Goal: Communication & Community: Answer question/provide support

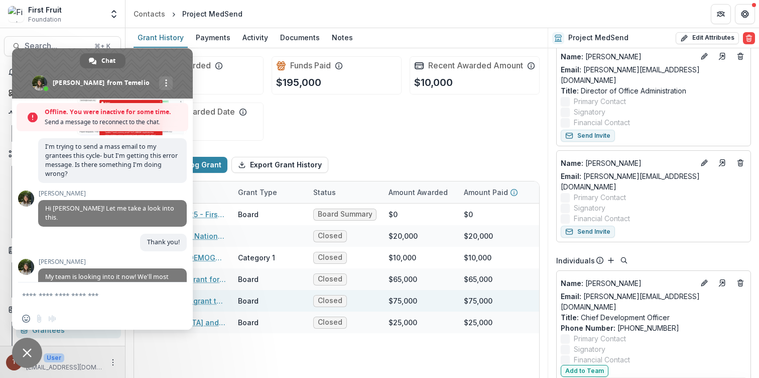
scroll to position [1216, 0]
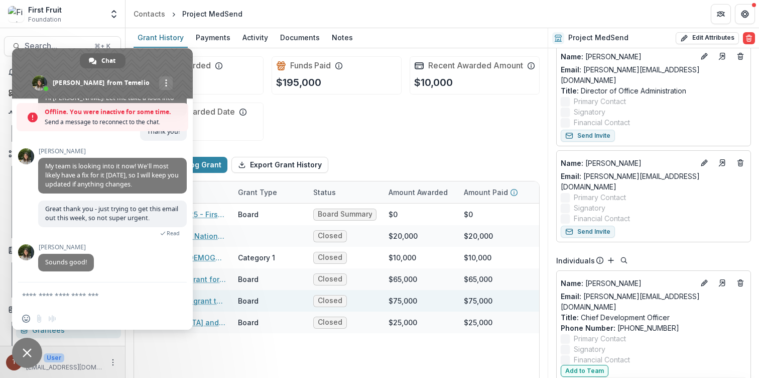
click at [62, 296] on textarea "Compose your message..." at bounding box center [92, 294] width 141 height 25
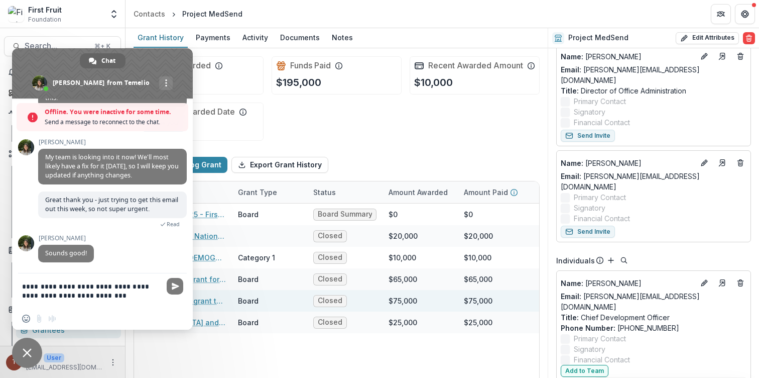
type textarea "**********"
click at [178, 291] on span "Send" at bounding box center [175, 286] width 17 height 17
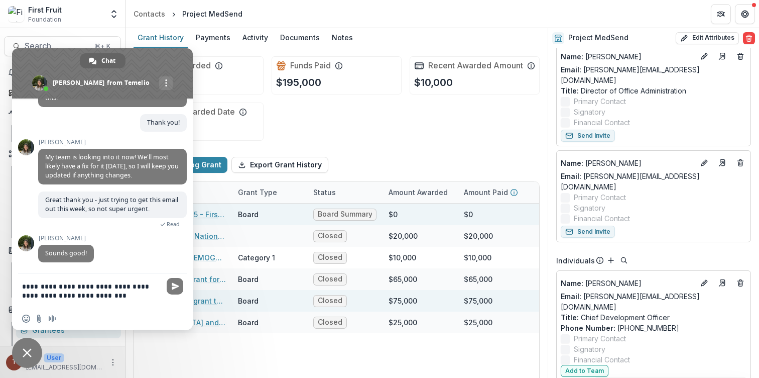
scroll to position [1193, 0]
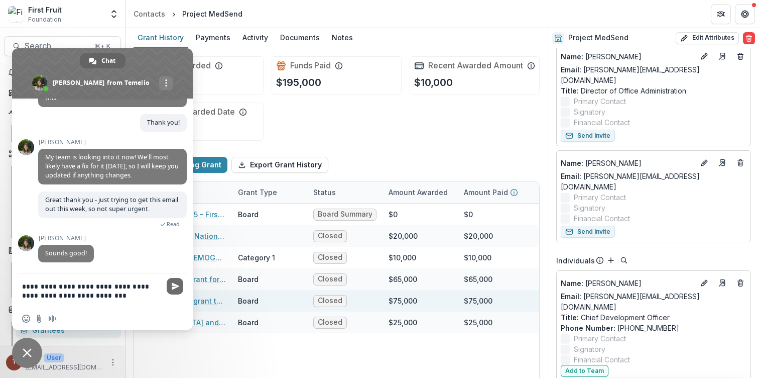
click at [167, 284] on span "Send" at bounding box center [175, 286] width 17 height 17
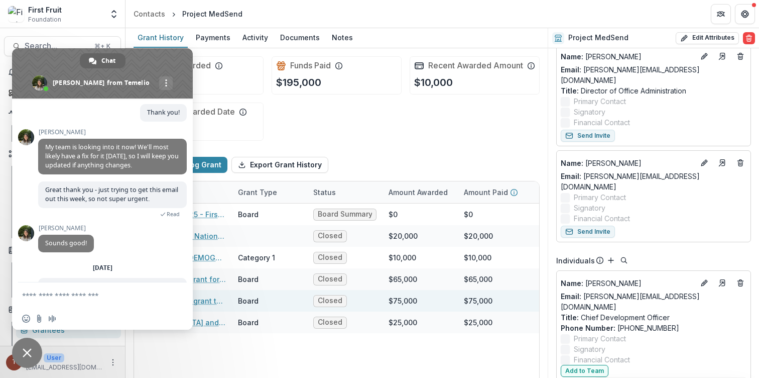
scroll to position [1248, 0]
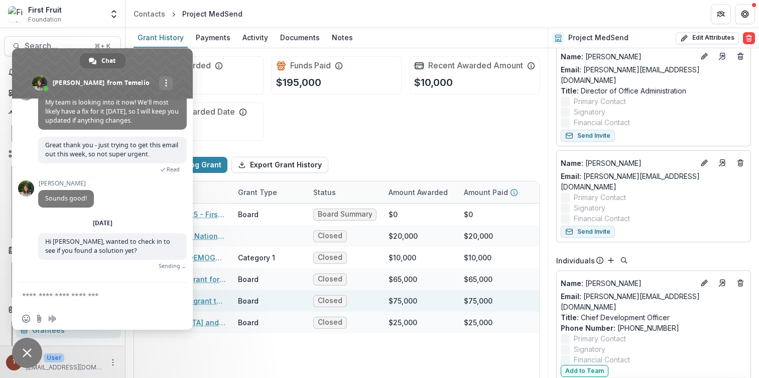
click at [446, 138] on div "Funds Awarded $195,000 Funds Paid $195,000 Recent Awarded Amount $10,000 Recent…" at bounding box center [337, 98] width 406 height 100
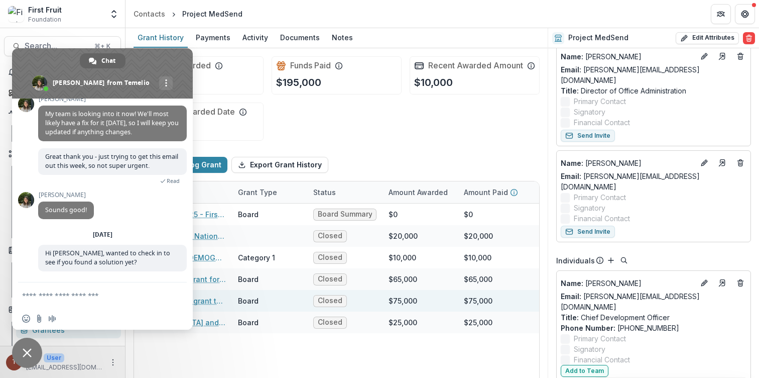
scroll to position [1236, 0]
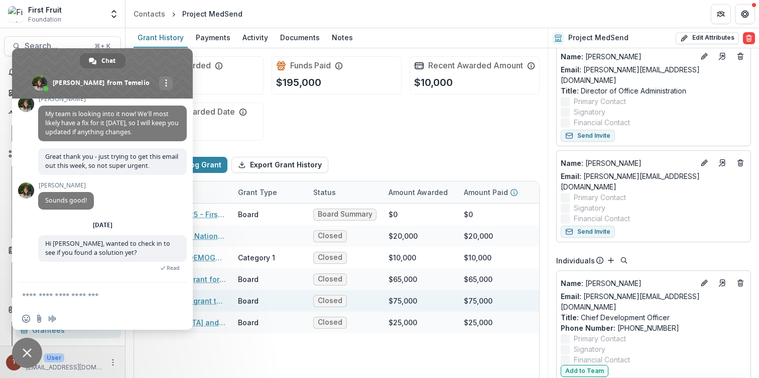
click at [27, 353] on span "Close chat" at bounding box center [27, 352] width 9 height 9
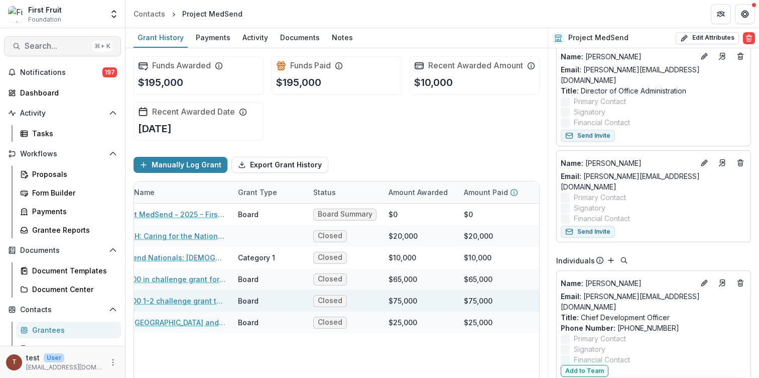
click at [49, 42] on span "Search..." at bounding box center [57, 46] width 64 height 10
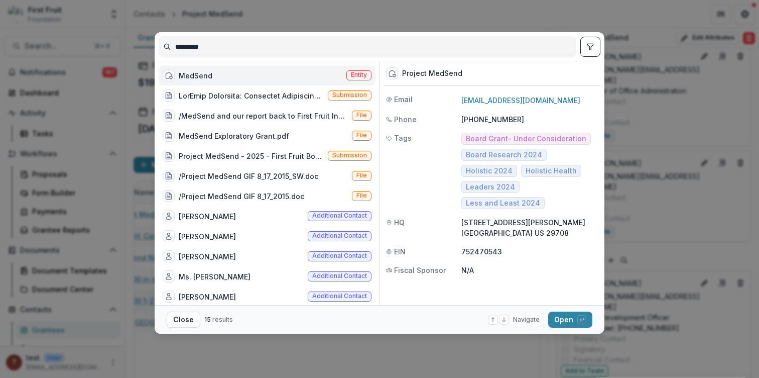
click at [208, 47] on input "*********" at bounding box center [367, 47] width 417 height 16
type input "*********"
click at [653, 63] on div "********* MedSend Entity Submission /MedSend and our report back to First Fruit…" at bounding box center [379, 189] width 759 height 378
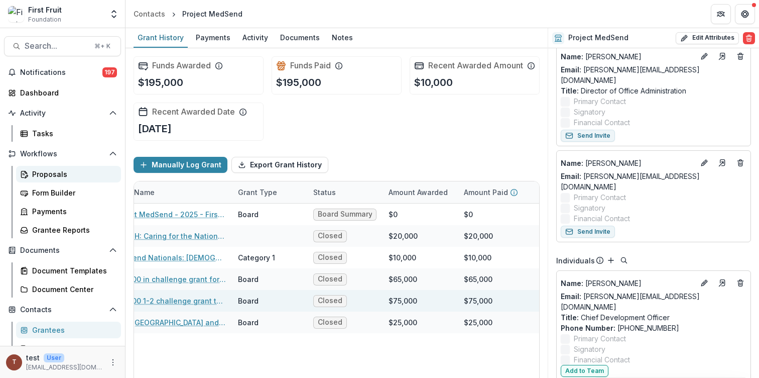
click at [74, 170] on div "Proposals" at bounding box center [72, 174] width 81 height 11
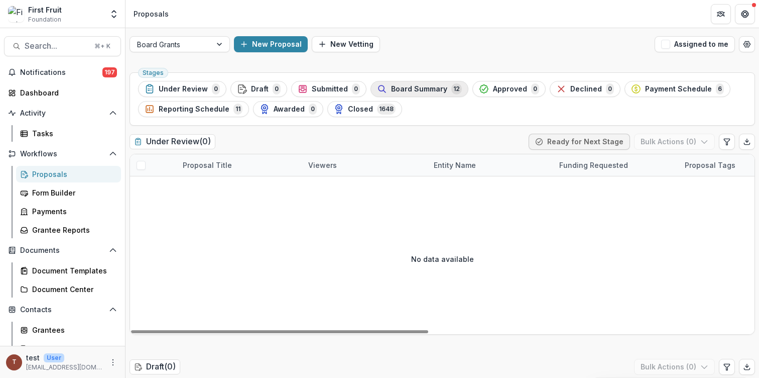
click at [429, 88] on span "Board Summary" at bounding box center [419, 89] width 56 height 9
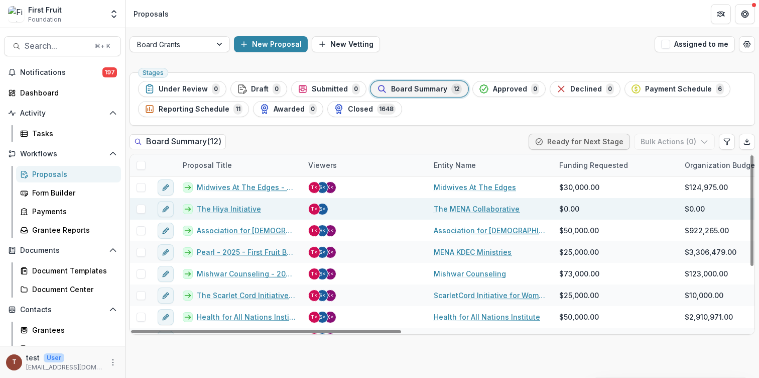
click at [220, 207] on link "The Hiya Initiative" at bounding box center [229, 208] width 64 height 11
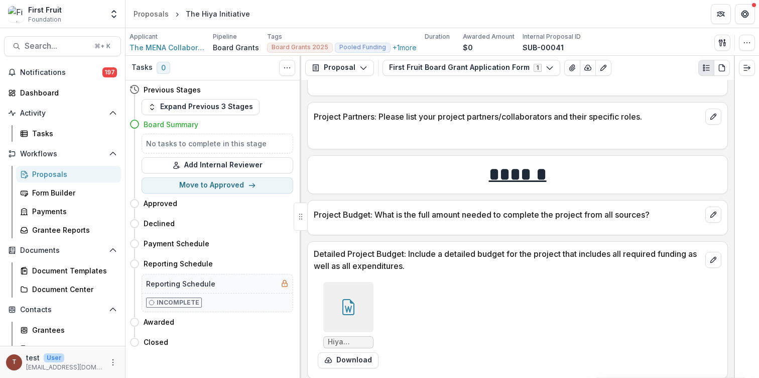
scroll to position [857, 0]
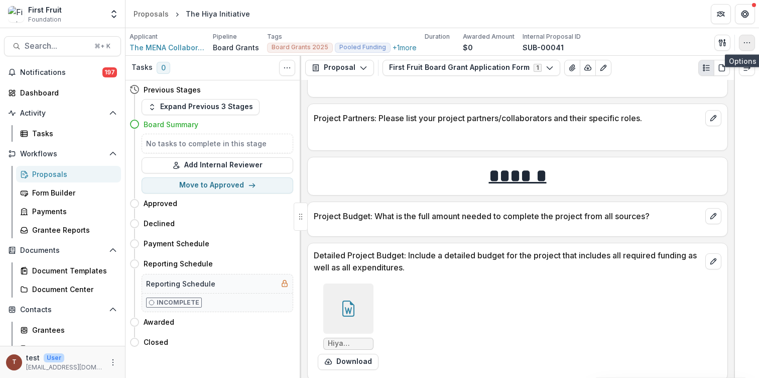
click at [746, 48] on button "button" at bounding box center [747, 43] width 16 height 16
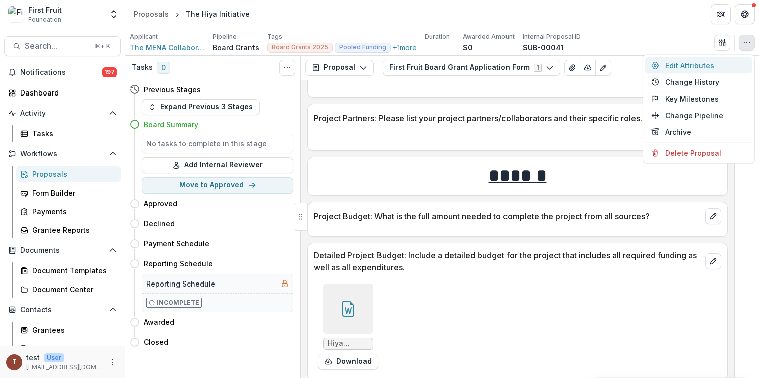
click at [714, 62] on button "Edit Attributes" at bounding box center [698, 65] width 107 height 17
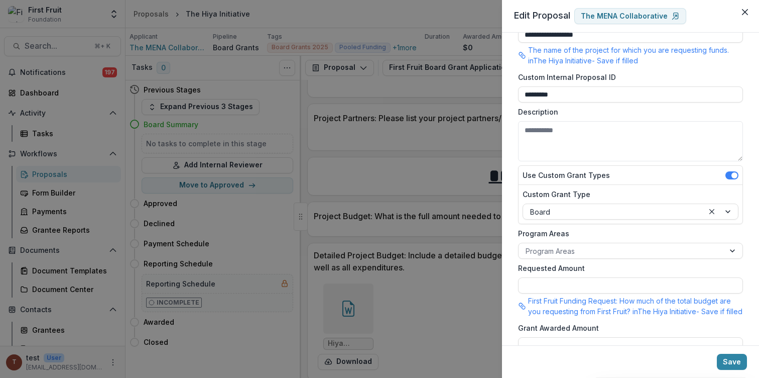
scroll to position [31, 0]
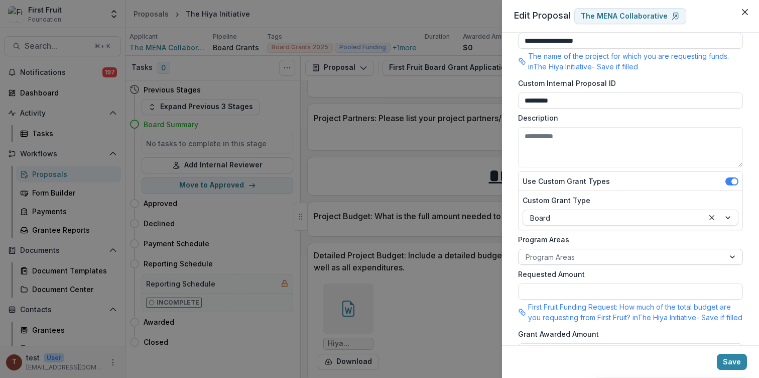
click at [645, 258] on div at bounding box center [622, 257] width 192 height 13
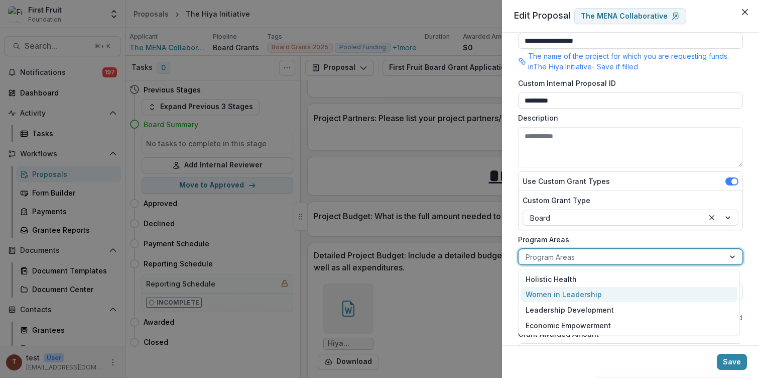
click at [631, 295] on div "Women in Leadership" at bounding box center [629, 295] width 217 height 16
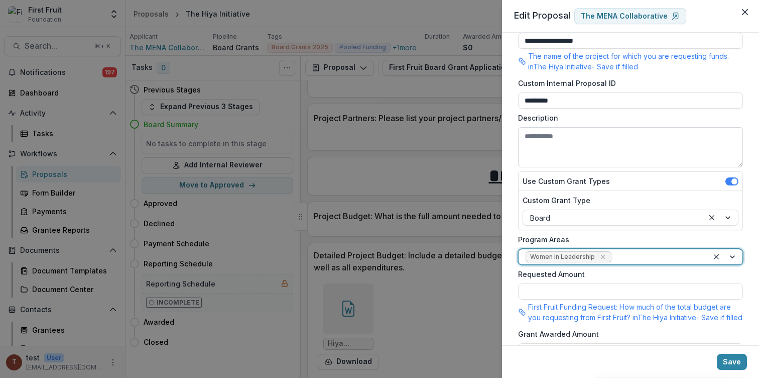
click at [591, 150] on textarea "Description" at bounding box center [630, 147] width 225 height 40
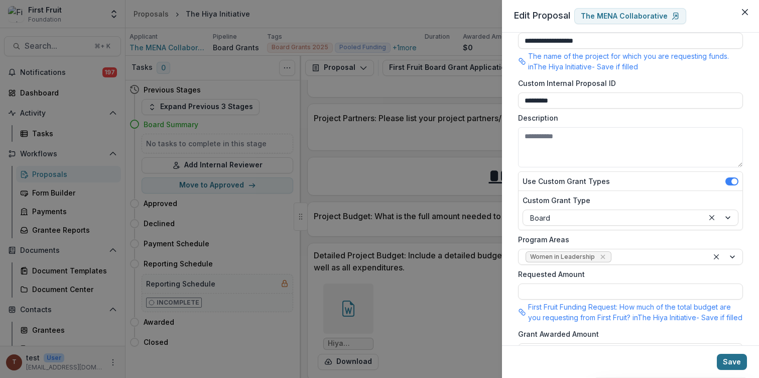
click at [730, 359] on button "Save" at bounding box center [732, 362] width 30 height 16
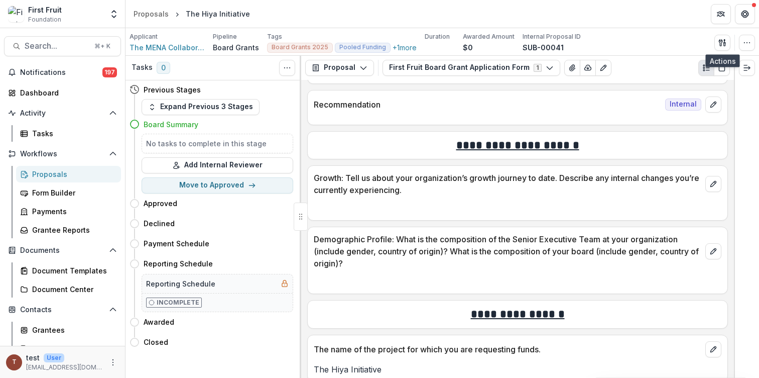
scroll to position [70, 0]
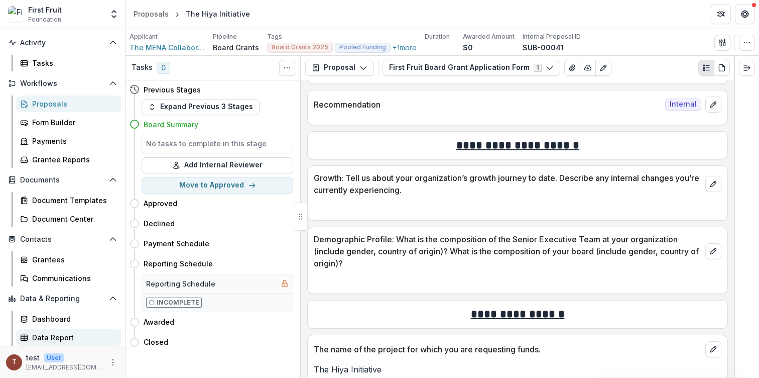
click at [70, 336] on div "Data Report" at bounding box center [72, 337] width 81 height 11
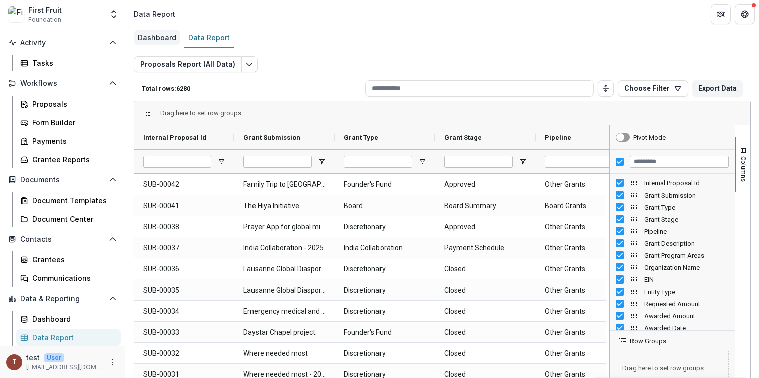
click at [162, 42] on div "Dashboard" at bounding box center [157, 37] width 47 height 15
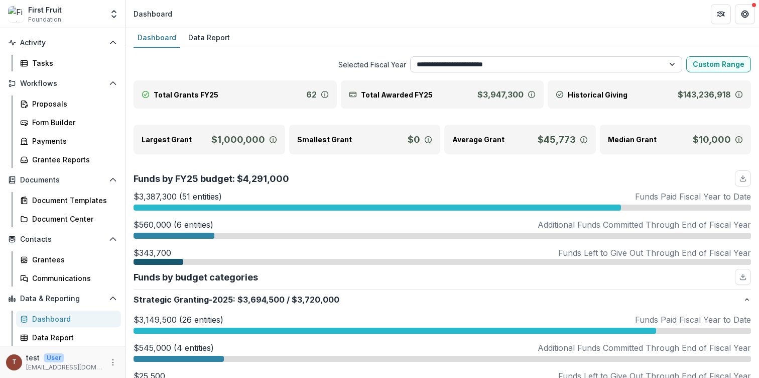
click at [546, 64] on select "**********" at bounding box center [546, 64] width 273 height 16
select select "**********"
click at [410, 56] on select "**********" at bounding box center [546, 64] width 273 height 16
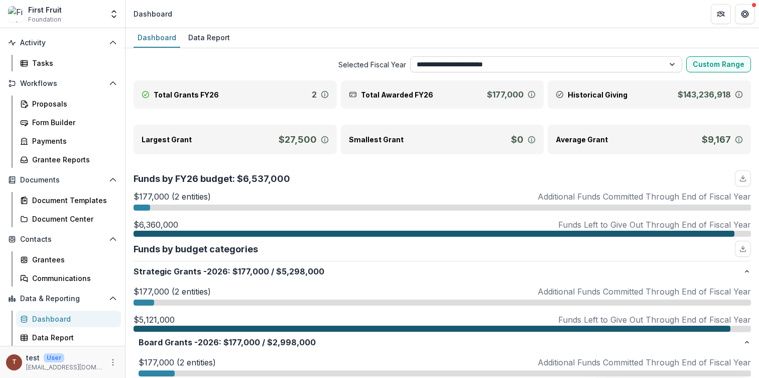
click at [464, 71] on select "**********" at bounding box center [546, 64] width 273 height 16
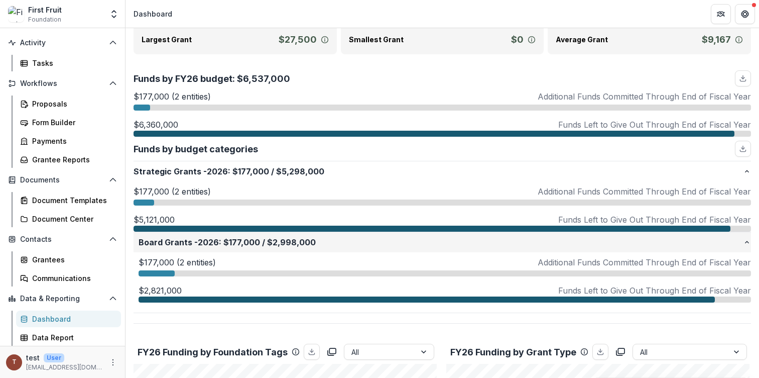
scroll to position [150, 0]
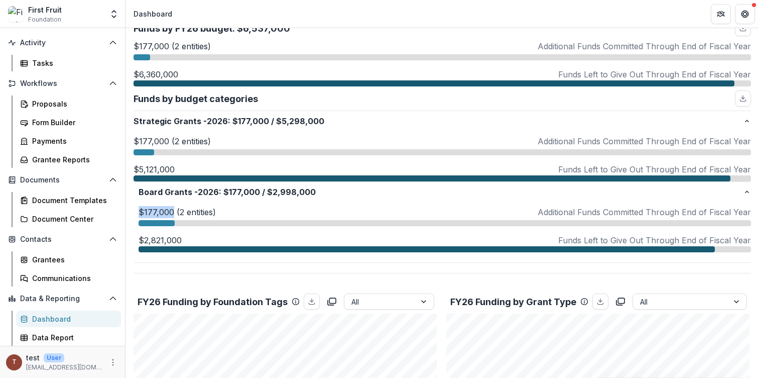
drag, startPoint x: 139, startPoint y: 211, endPoint x: 173, endPoint y: 208, distance: 34.8
click at [173, 208] on p "$177,000 (2 entities)" at bounding box center [177, 212] width 77 height 12
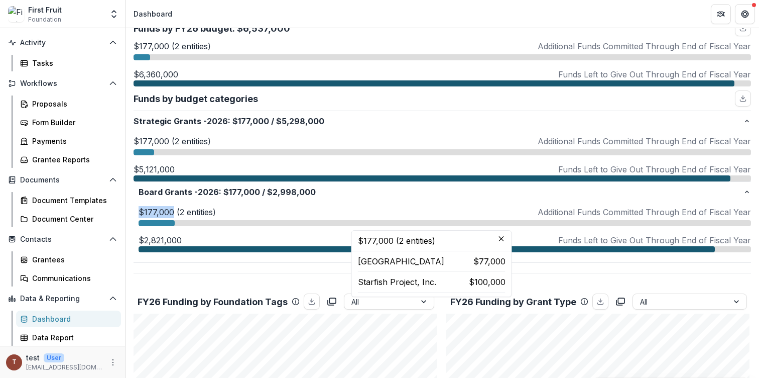
click at [164, 246] on div at bounding box center [427, 249] width 577 height 6
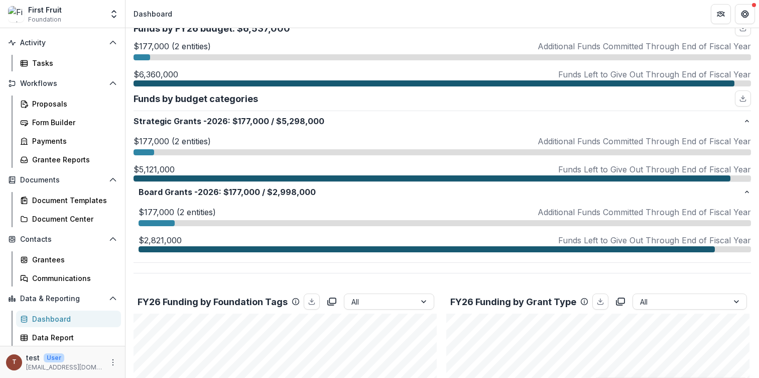
click at [155, 237] on p "$2,821,000" at bounding box center [160, 240] width 43 height 12
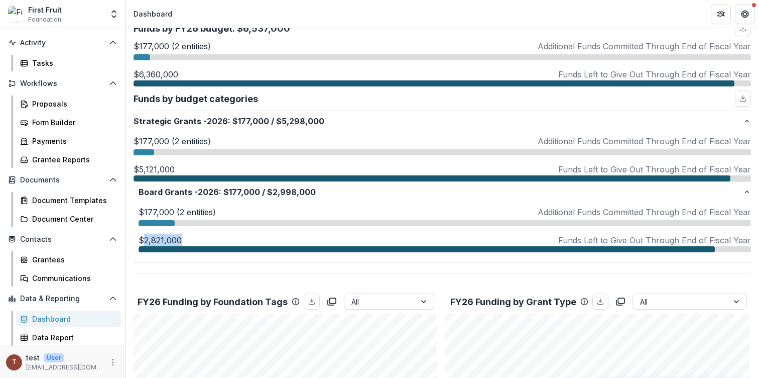
click at [155, 237] on p "$2,821,000" at bounding box center [160, 240] width 43 height 12
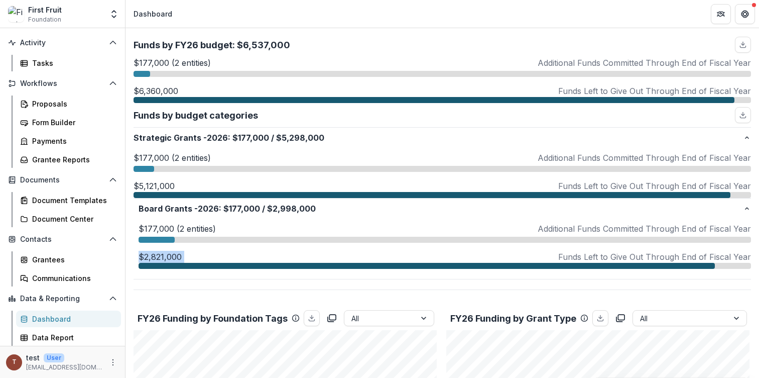
scroll to position [139, 0]
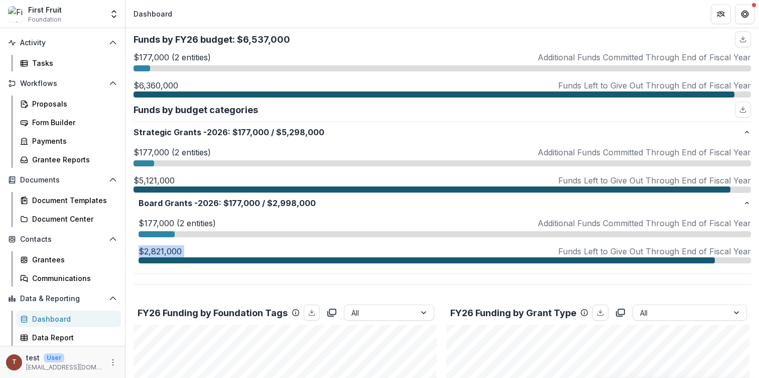
click at [158, 252] on p "$2,821,000" at bounding box center [160, 251] width 43 height 12
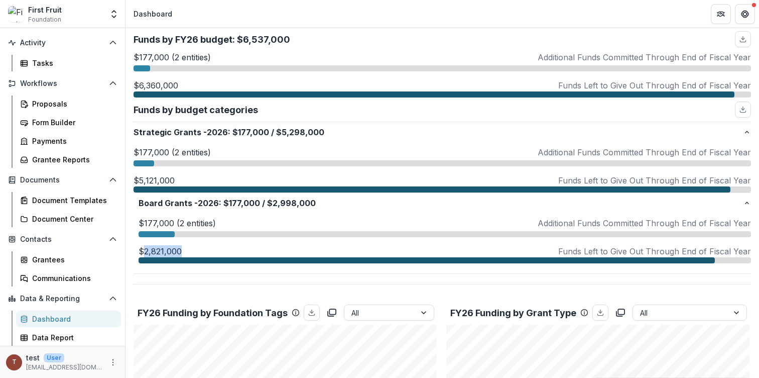
click at [158, 252] on p "$2,821,000" at bounding box center [160, 251] width 43 height 12
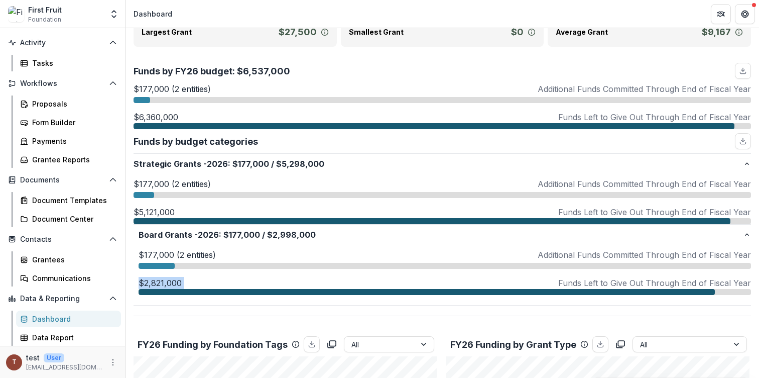
scroll to position [96, 0]
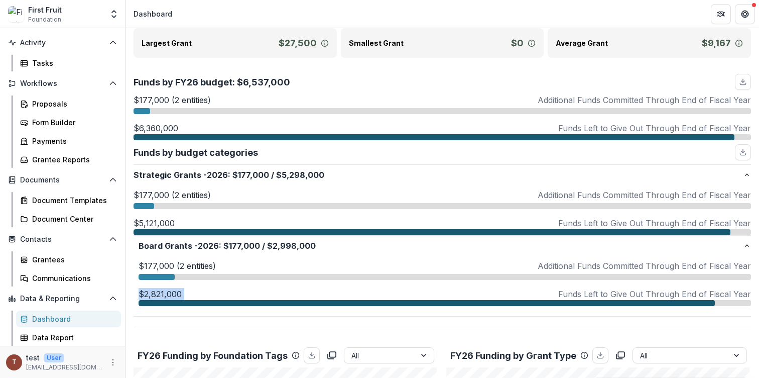
click at [169, 293] on p "$2,821,000" at bounding box center [160, 294] width 43 height 12
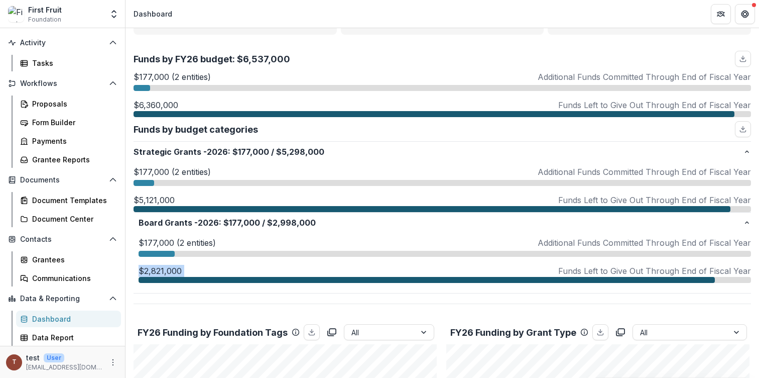
scroll to position [128, 0]
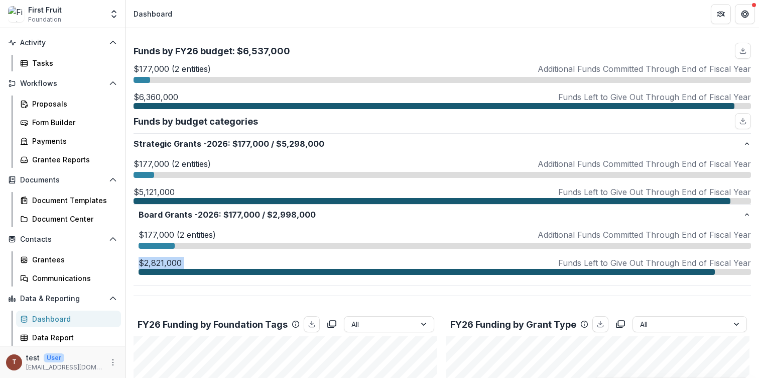
click at [177, 263] on p "$2,821,000" at bounding box center [160, 263] width 43 height 12
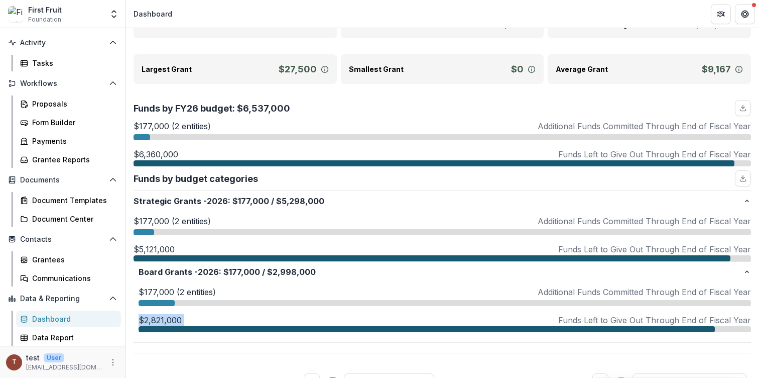
scroll to position [0, 0]
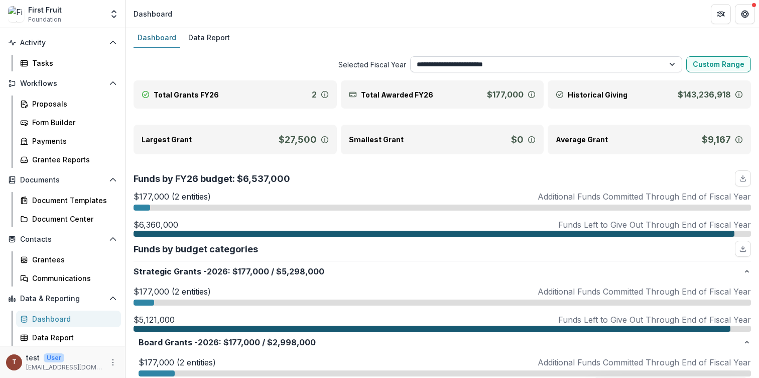
click at [494, 61] on select "**********" at bounding box center [546, 64] width 273 height 16
click at [74, 279] on div "Communications" at bounding box center [72, 278] width 81 height 11
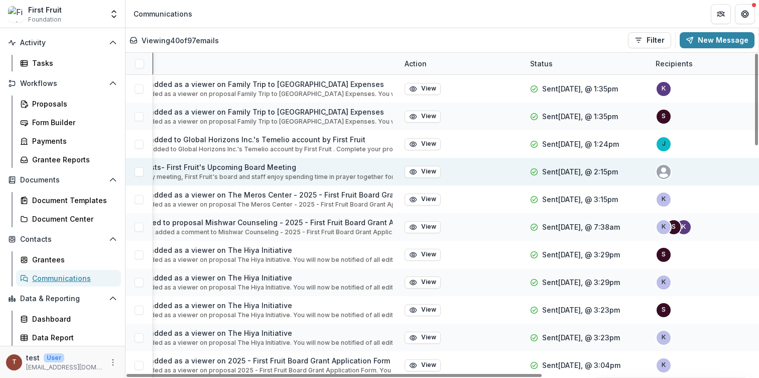
scroll to position [0, 57]
click at [424, 170] on button "View" at bounding box center [422, 172] width 36 height 12
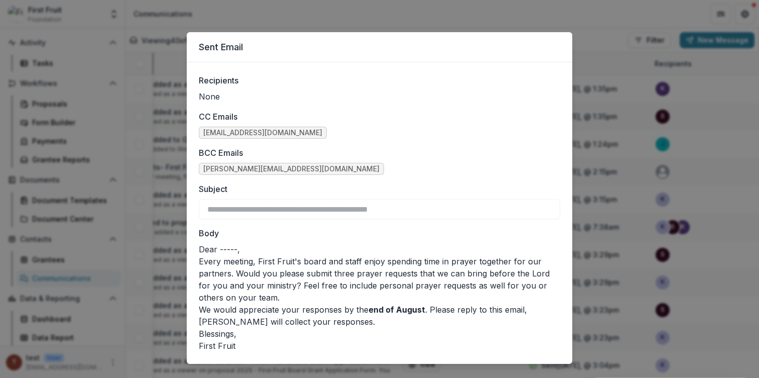
click at [236, 166] on span "[PERSON_NAME][EMAIL_ADDRESS][DOMAIN_NAME]" at bounding box center [291, 169] width 176 height 9
click at [610, 138] on div "**********" at bounding box center [379, 189] width 759 height 378
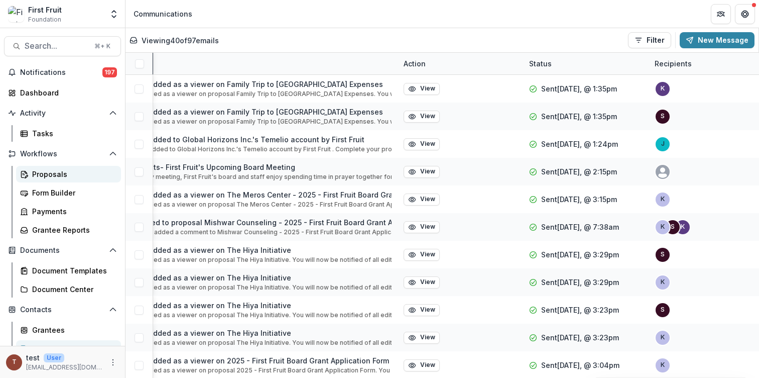
click at [72, 174] on div "Proposals" at bounding box center [72, 174] width 81 height 11
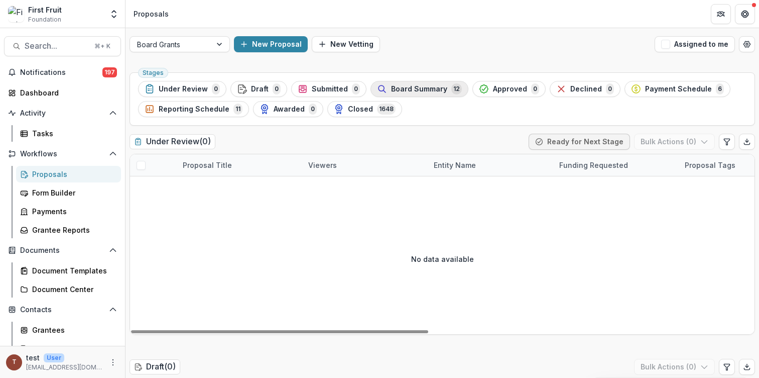
click at [397, 88] on span "Board Summary" at bounding box center [419, 89] width 56 height 9
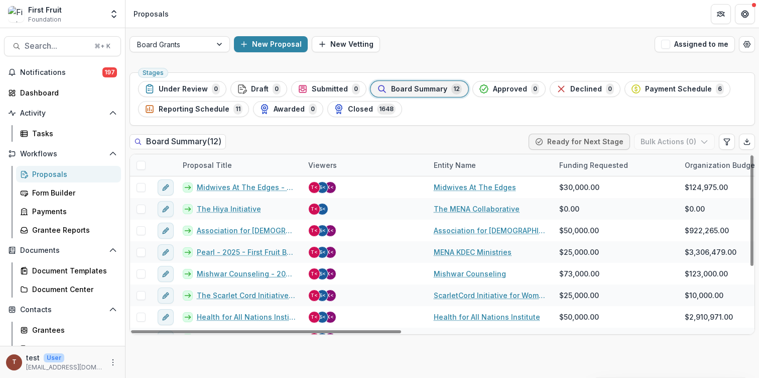
click at [140, 163] on span at bounding box center [141, 165] width 9 height 9
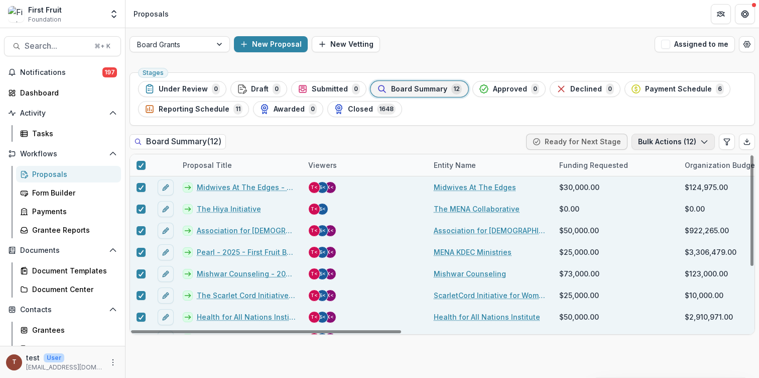
click at [687, 144] on button "Bulk Actions ( 12 )" at bounding box center [673, 142] width 83 height 16
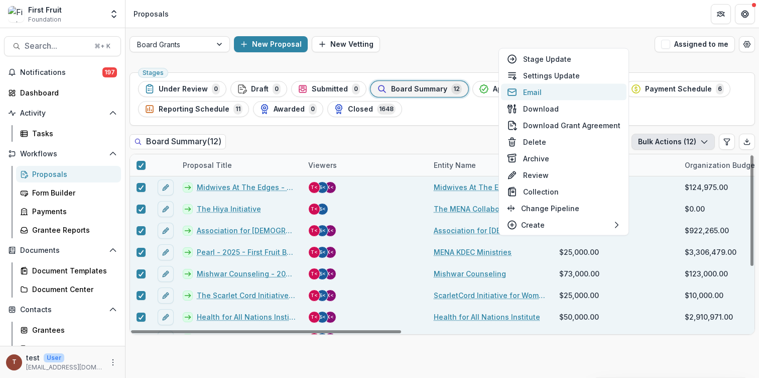
click at [578, 92] on button "Email" at bounding box center [564, 92] width 126 height 17
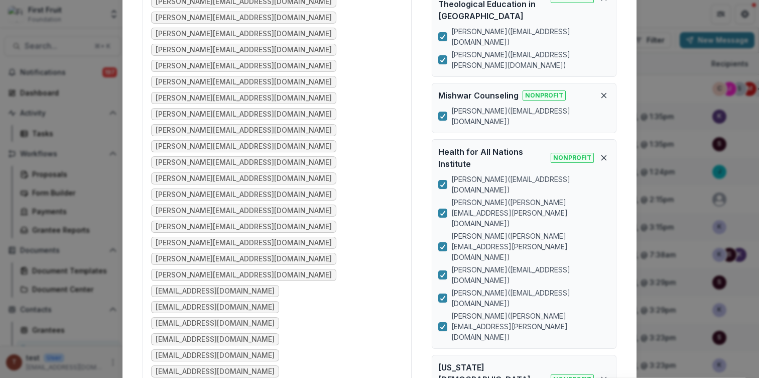
scroll to position [381, 0]
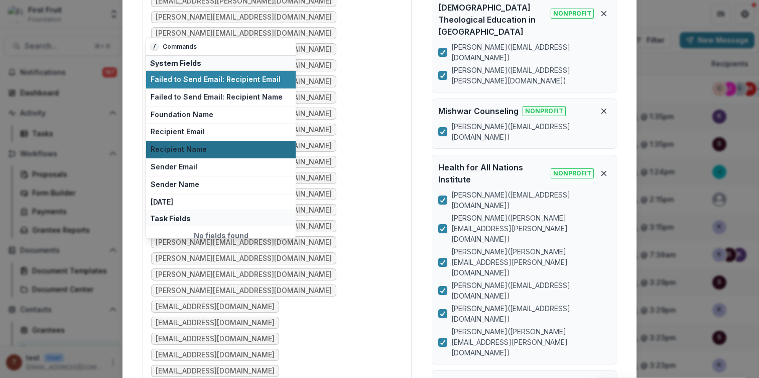
click at [231, 148] on span "Recipient Name" at bounding box center [221, 149] width 141 height 9
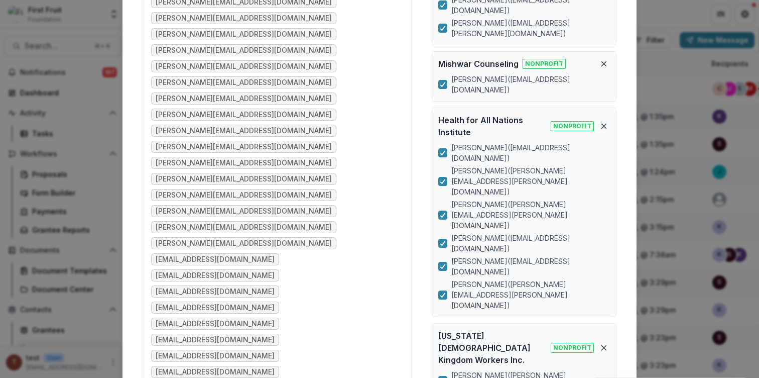
scroll to position [439, 0]
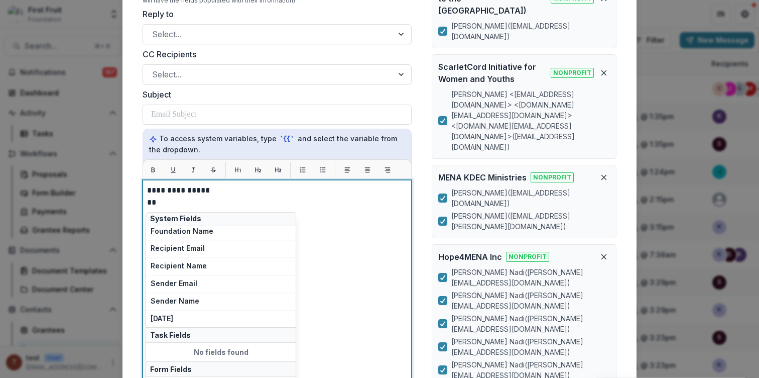
scroll to position [858, 0]
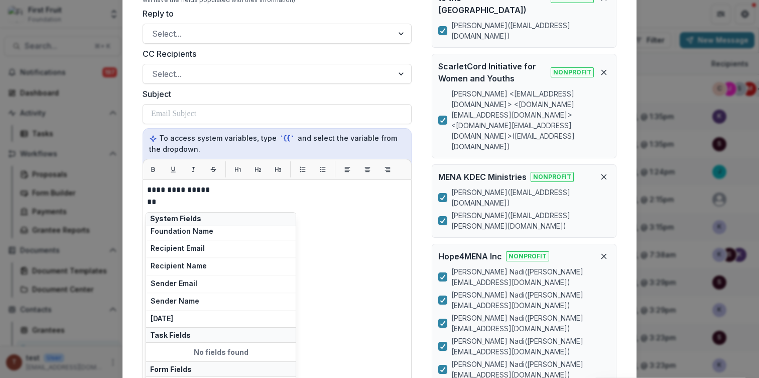
click at [251, 146] on form "To [PERSON_NAME][EMAIL_ADDRESS][DOMAIN_NAME] [PERSON_NAME][DOMAIN_NAME][EMAIL_A…" at bounding box center [277, 119] width 285 height 1807
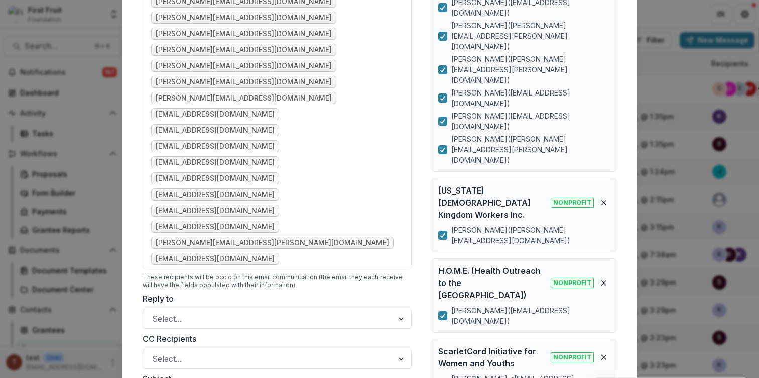
scroll to position [729, 0]
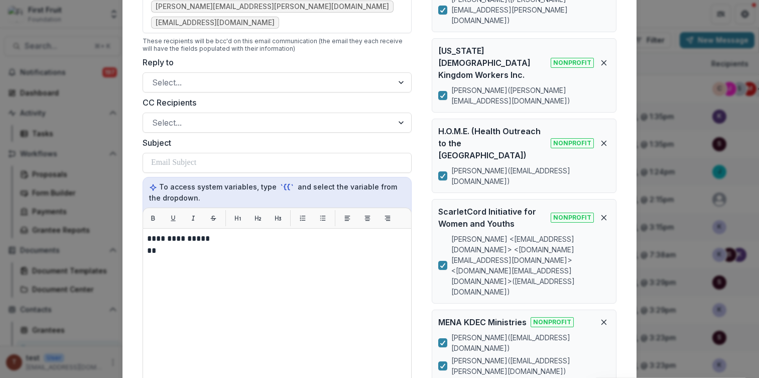
scroll to position [697, 0]
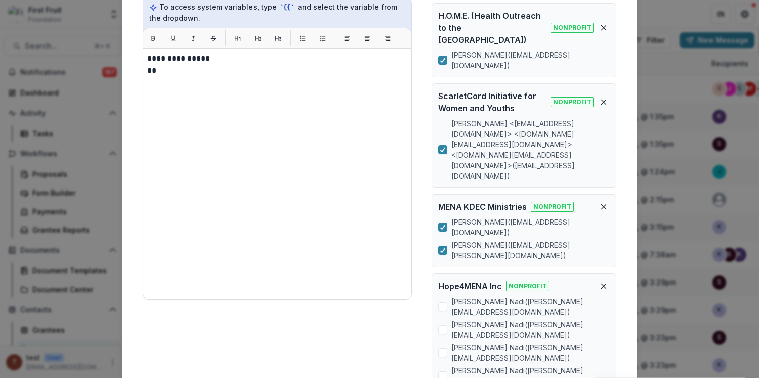
scroll to position [843, 0]
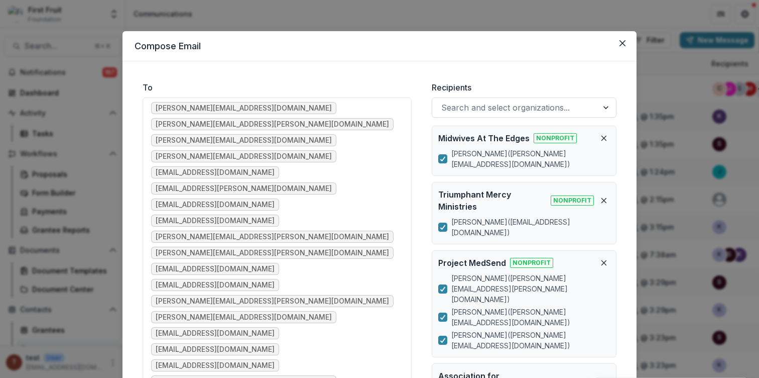
scroll to position [1, 0]
click at [628, 43] on button "Close" at bounding box center [623, 44] width 16 height 16
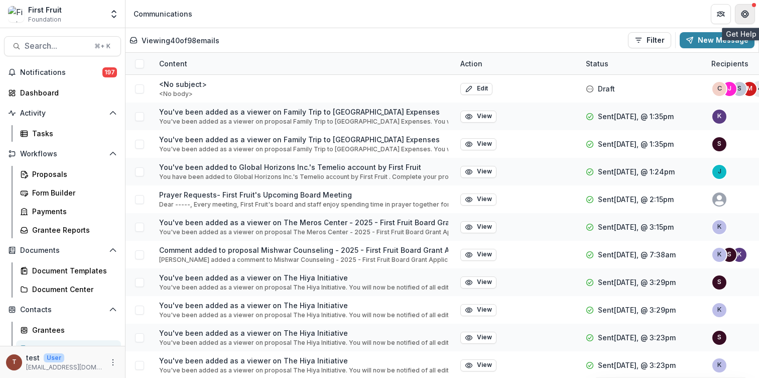
click at [745, 12] on icon "Get Help" at bounding box center [745, 12] width 3 height 2
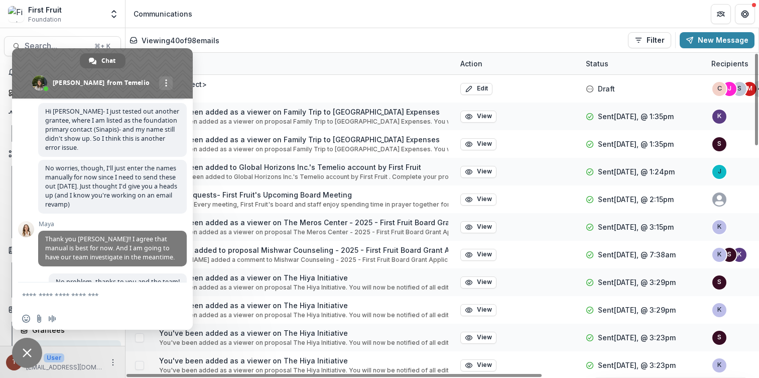
scroll to position [1236, 0]
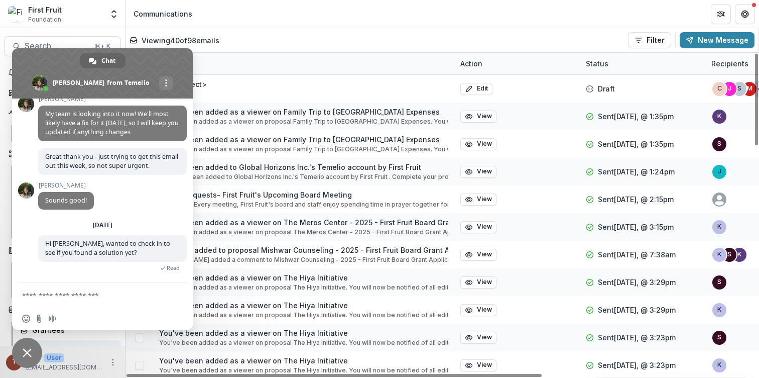
click at [109, 301] on textarea "Compose your message..." at bounding box center [92, 294] width 141 height 25
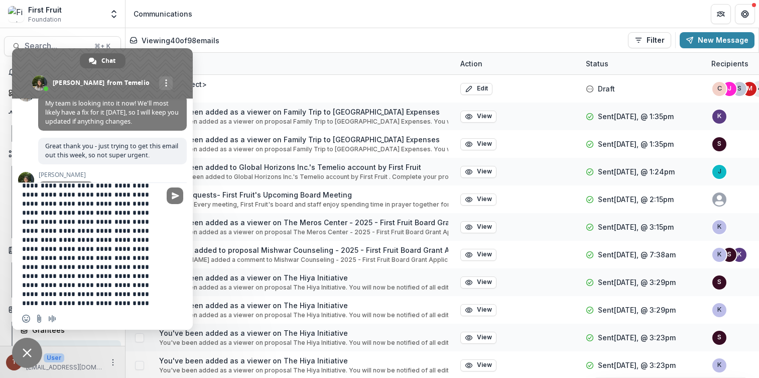
scroll to position [20, 0]
type textarea "**********"
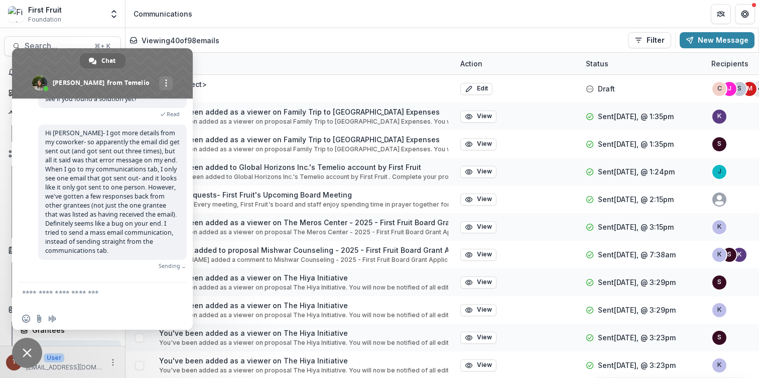
scroll to position [1368, 0]
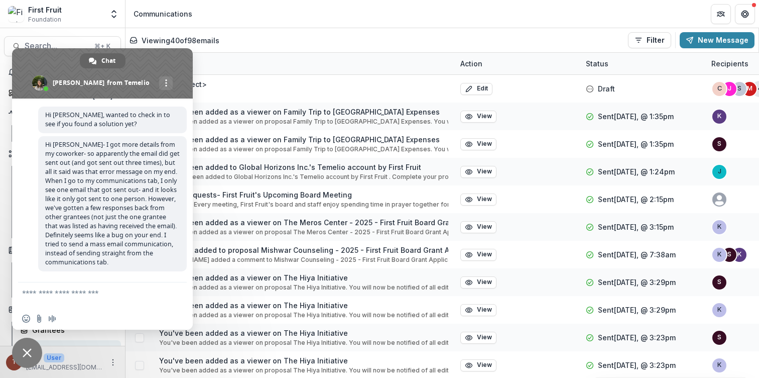
click at [27, 359] on span "Close chat" at bounding box center [27, 352] width 30 height 30
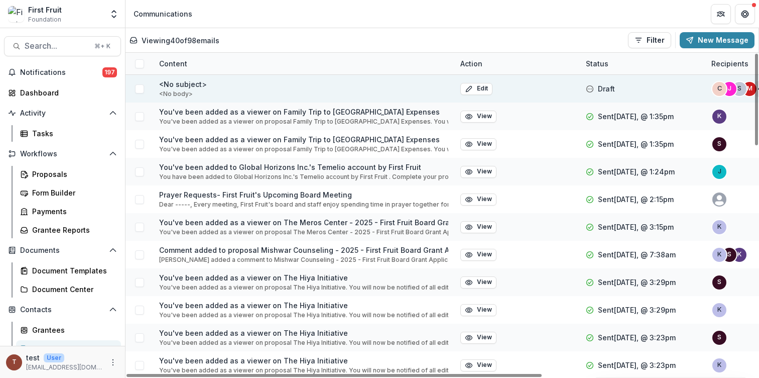
click at [352, 88] on div "<No subject> <No body>" at bounding box center [303, 89] width 301 height 28
click at [170, 87] on p "<No subject>" at bounding box center [183, 84] width 48 height 11
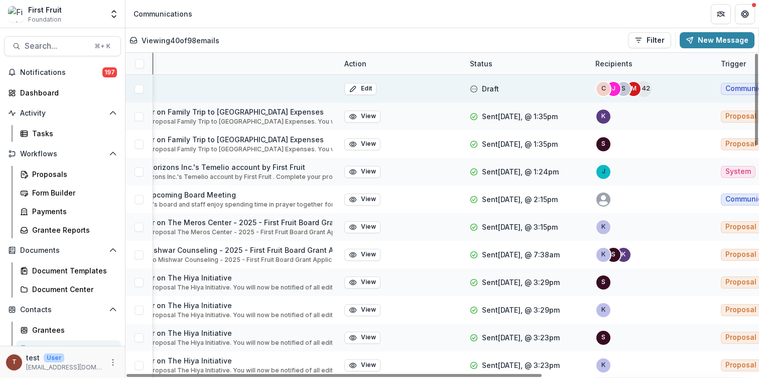
scroll to position [0, 0]
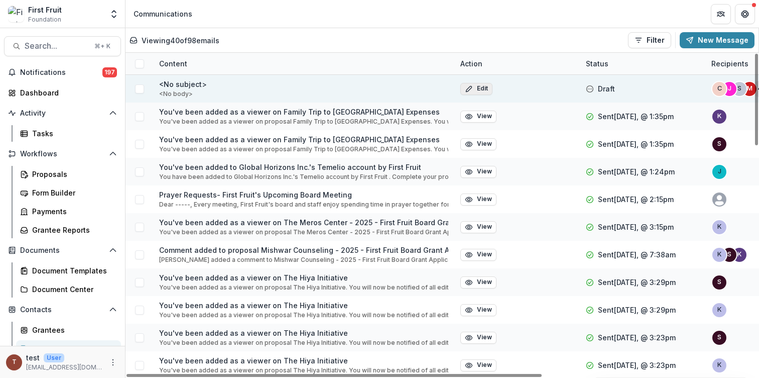
click at [464, 88] on button "Edit" at bounding box center [477, 89] width 32 height 12
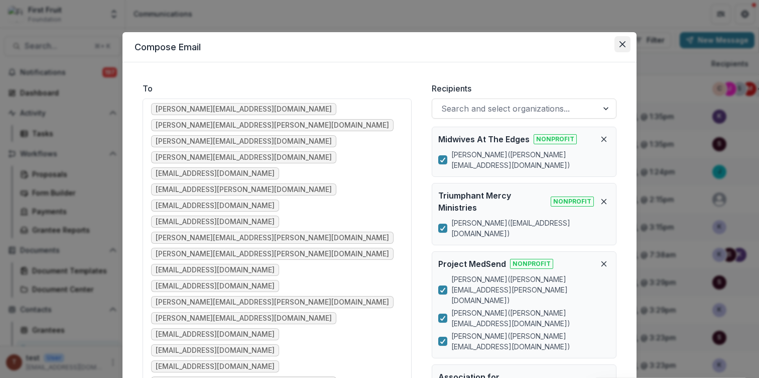
click at [620, 46] on icon "Close" at bounding box center [623, 44] width 6 height 6
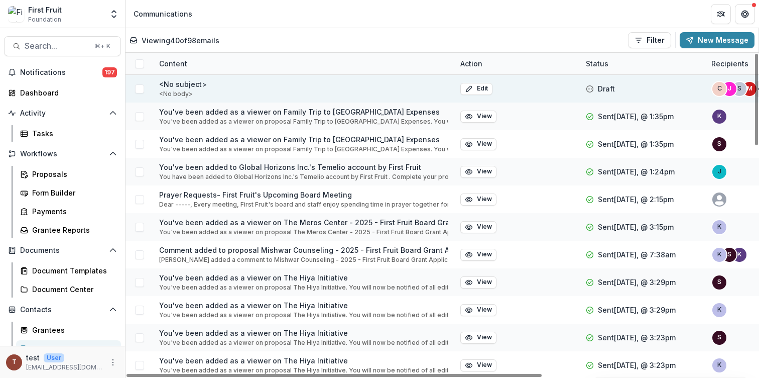
click at [138, 90] on span at bounding box center [139, 88] width 9 height 9
click at [584, 93] on div "Draft" at bounding box center [643, 89] width 126 height 28
click at [591, 86] on icon at bounding box center [590, 89] width 8 height 8
click at [137, 93] on div at bounding box center [140, 89] width 28 height 28
click at [140, 87] on icon at bounding box center [140, 88] width 6 height 5
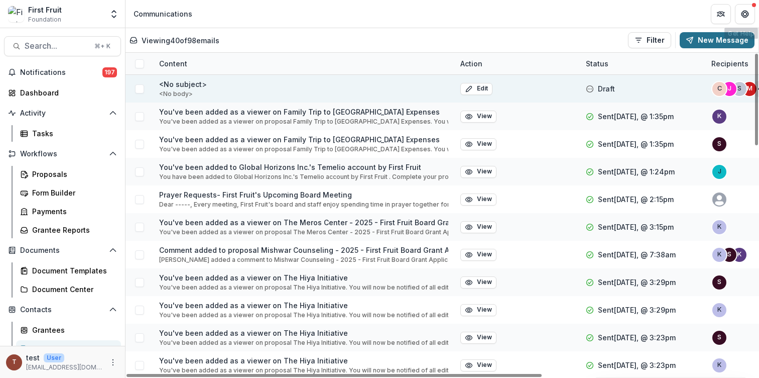
click at [736, 42] on button "New Message" at bounding box center [717, 40] width 75 height 16
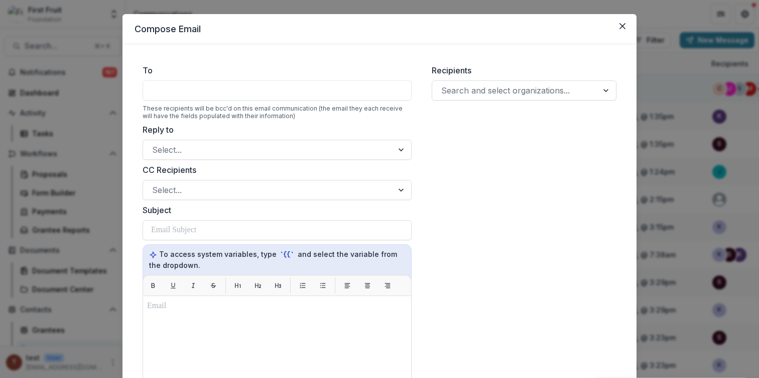
scroll to position [22, 0]
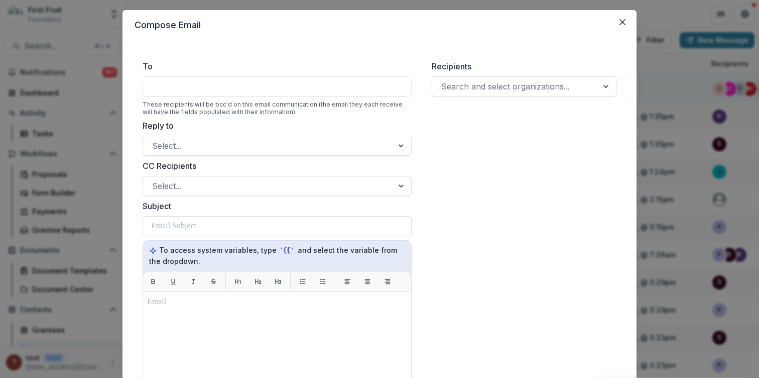
click at [239, 86] on div at bounding box center [277, 86] width 269 height 20
click at [228, 93] on div at bounding box center [277, 86] width 269 height 20
click at [493, 91] on div at bounding box center [515, 86] width 148 height 14
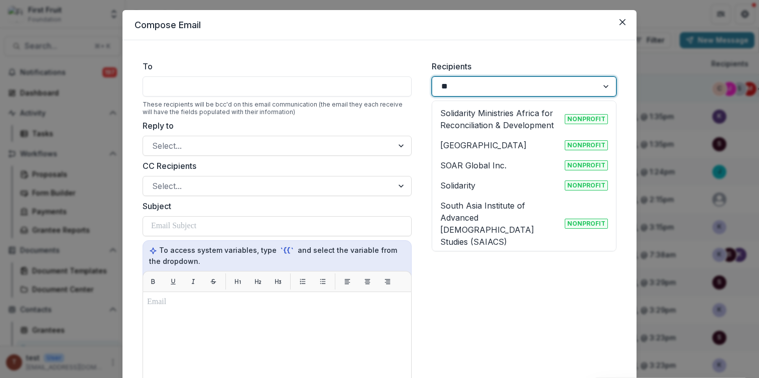
type input "*"
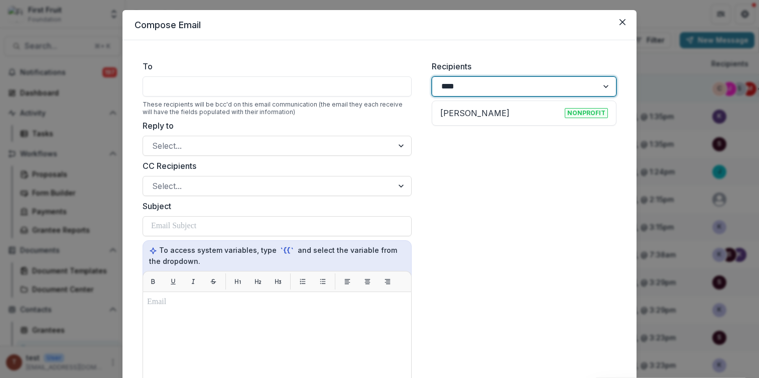
type input "*****"
click at [495, 109] on div "[PERSON_NAME] Nonprofit" at bounding box center [524, 113] width 168 height 12
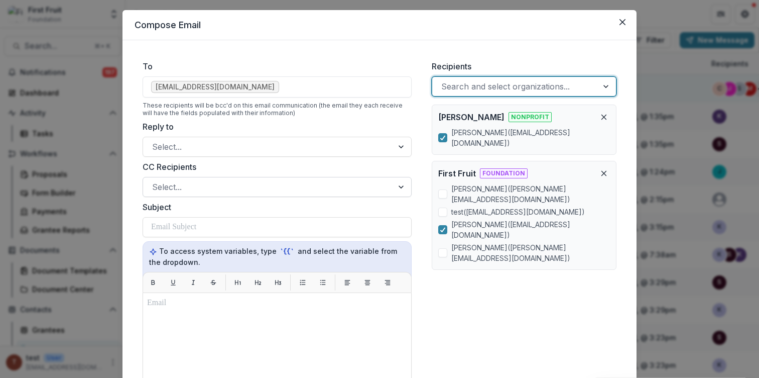
click at [186, 189] on div at bounding box center [268, 187] width 232 height 14
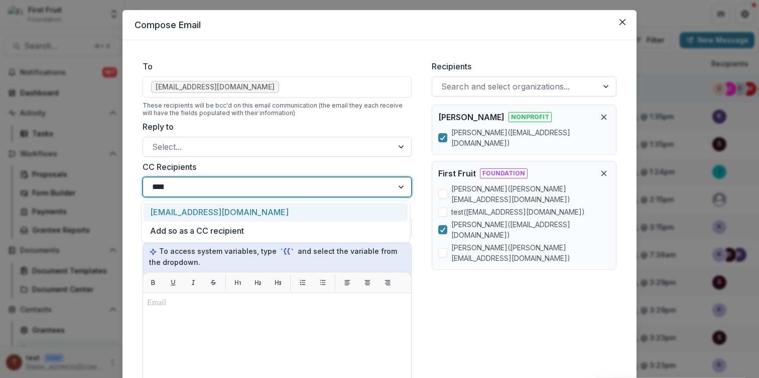
type input "*****"
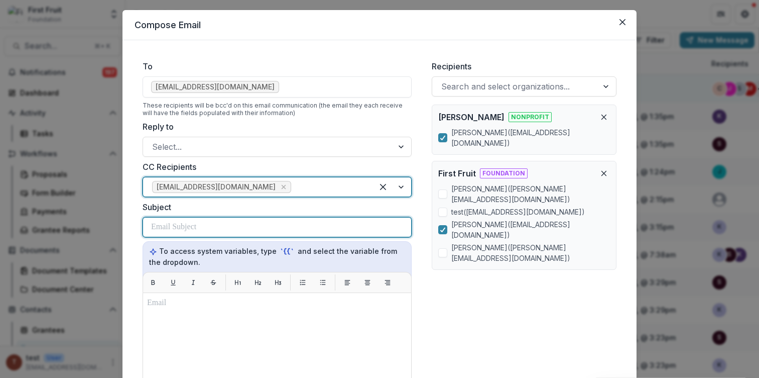
click at [170, 229] on p at bounding box center [173, 227] width 45 height 12
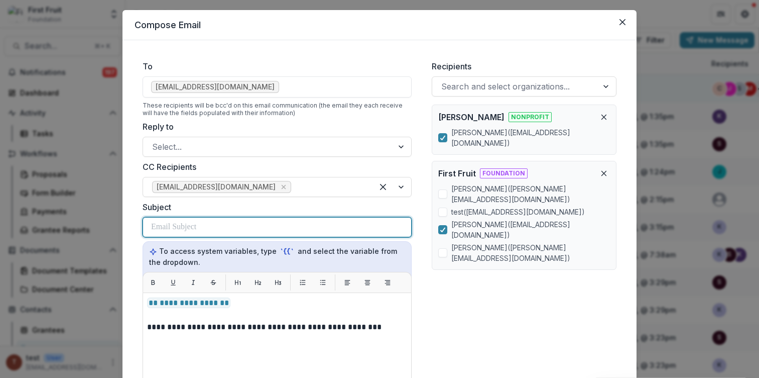
click at [176, 227] on p at bounding box center [173, 227] width 45 height 12
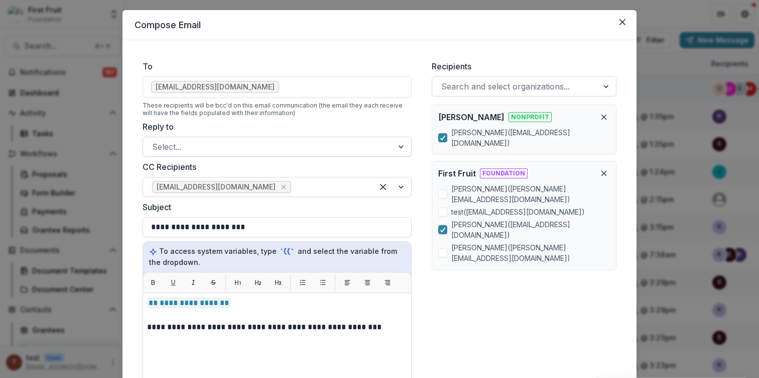
click at [190, 145] on div at bounding box center [268, 147] width 232 height 14
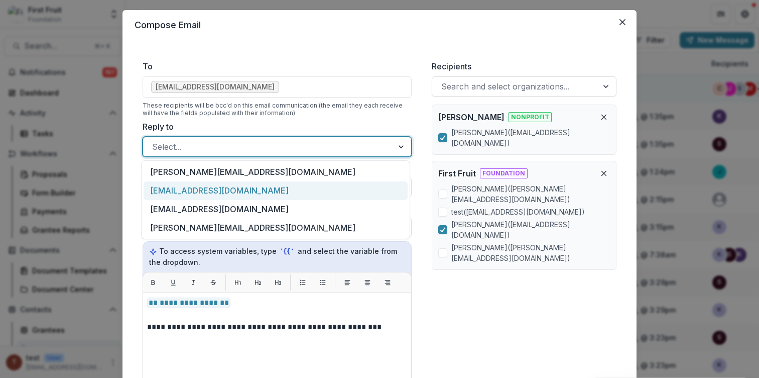
click at [196, 187] on div "[EMAIL_ADDRESS][DOMAIN_NAME]" at bounding box center [276, 190] width 264 height 19
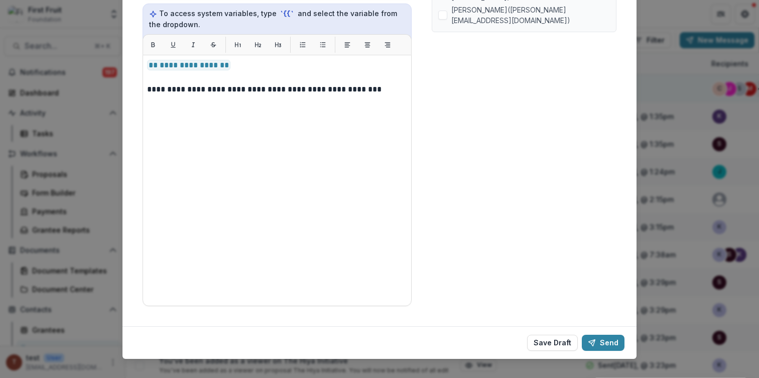
scroll to position [272, 0]
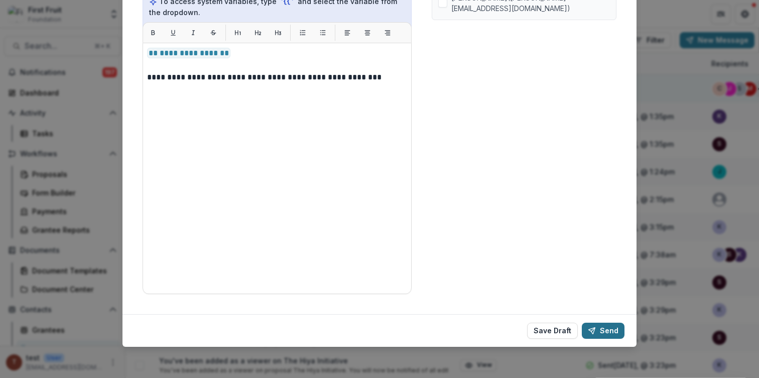
click at [597, 326] on button "Send" at bounding box center [603, 330] width 43 height 16
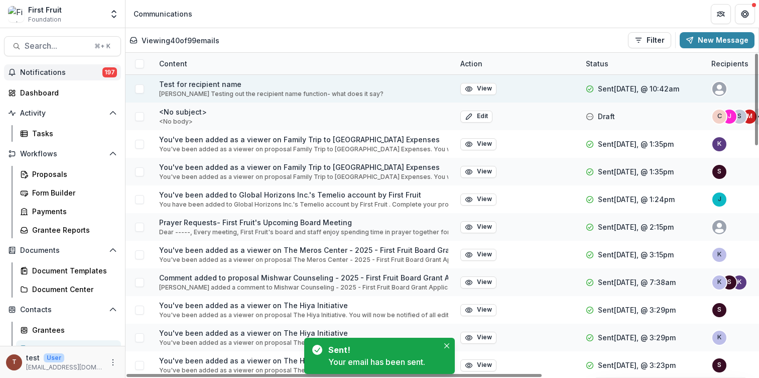
click at [78, 72] on span "Notifications" at bounding box center [61, 72] width 82 height 9
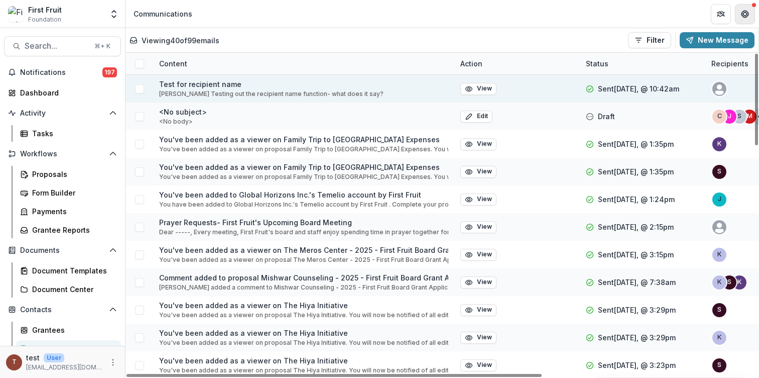
click at [754, 12] on button "Get Help" at bounding box center [745, 14] width 20 height 20
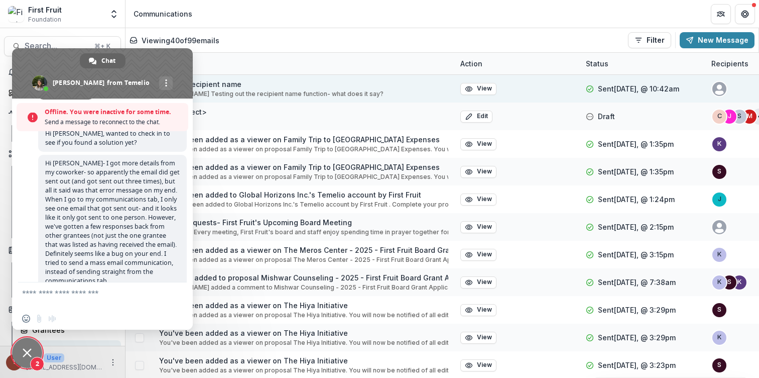
scroll to position [1508, 0]
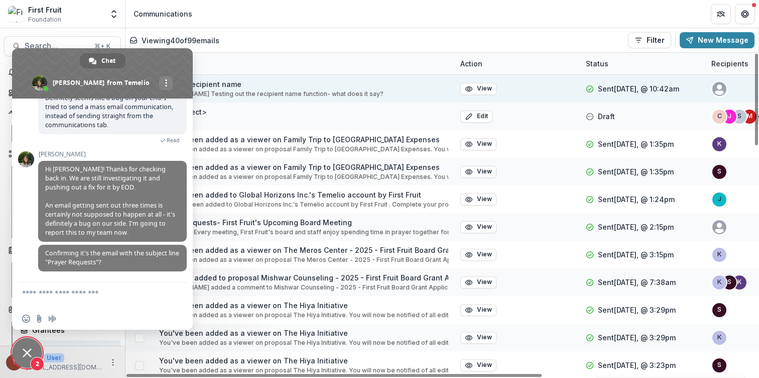
click at [26, 355] on span "Close chat" at bounding box center [27, 352] width 9 height 9
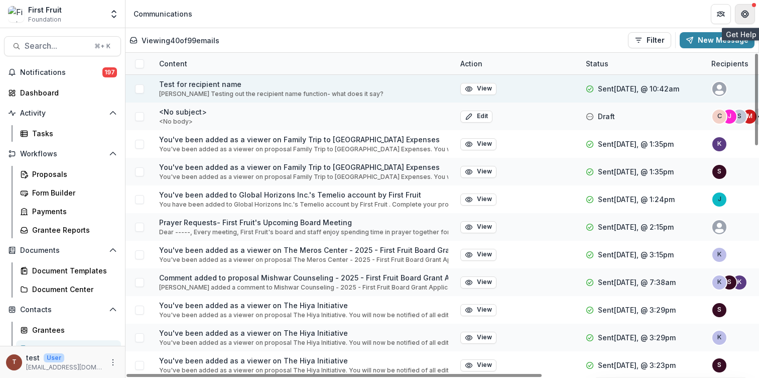
click at [746, 17] on icon "Get Help" at bounding box center [745, 17] width 3 height 2
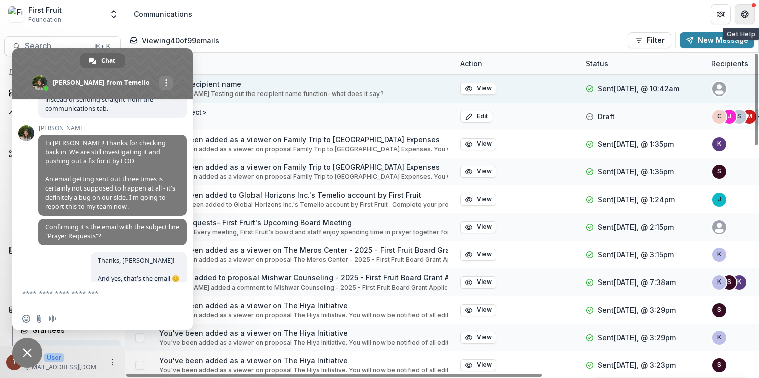
scroll to position [1579, 0]
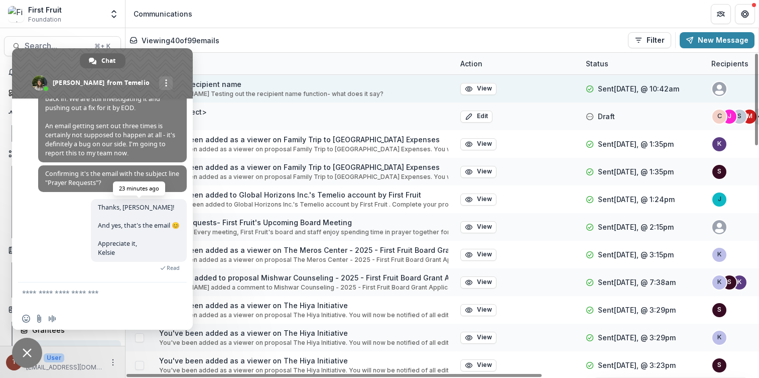
click at [118, 223] on span "Thanks, [PERSON_NAME]! And yes, that’s the email 😊 Appreciate it, Kelsie" at bounding box center [139, 230] width 82 height 54
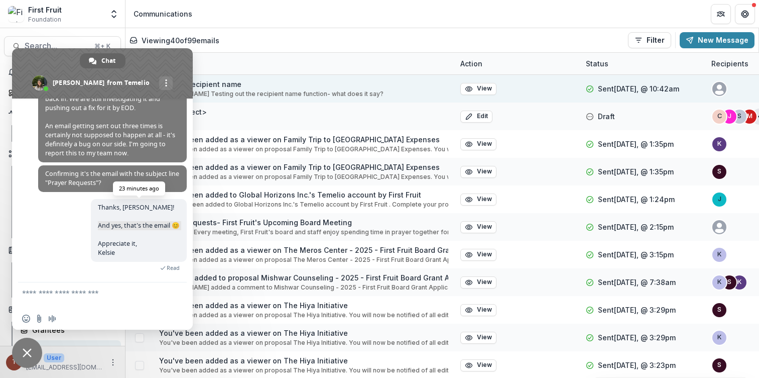
click at [118, 223] on span "Thanks, [PERSON_NAME]! And yes, that’s the email 😊 Appreciate it, Kelsie" at bounding box center [139, 230] width 82 height 54
click at [118, 204] on span "Thanks, [PERSON_NAME]! And yes, that’s the email 😊 Appreciate it, Kelsie" at bounding box center [139, 230] width 82 height 54
click at [116, 223] on span "Thanks, [PERSON_NAME]! And yes, that’s the email 😊 Appreciate it, Kelsie" at bounding box center [139, 230] width 82 height 54
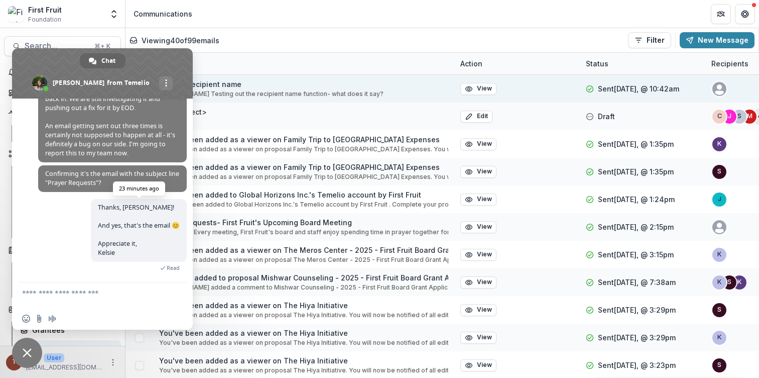
click at [116, 223] on span "Thanks, [PERSON_NAME]! And yes, that’s the email 😊 Appreciate it, Kelsie" at bounding box center [139, 230] width 82 height 54
click at [117, 244] on span "Thanks, [PERSON_NAME]! And yes, that’s the email 😊 Appreciate it, Kelsie" at bounding box center [139, 230] width 82 height 54
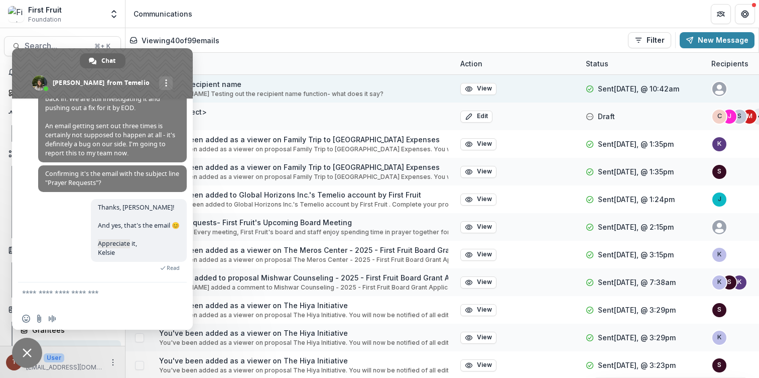
click at [27, 346] on span "Close chat" at bounding box center [27, 352] width 30 height 30
